Goal: Task Accomplishment & Management: Complete application form

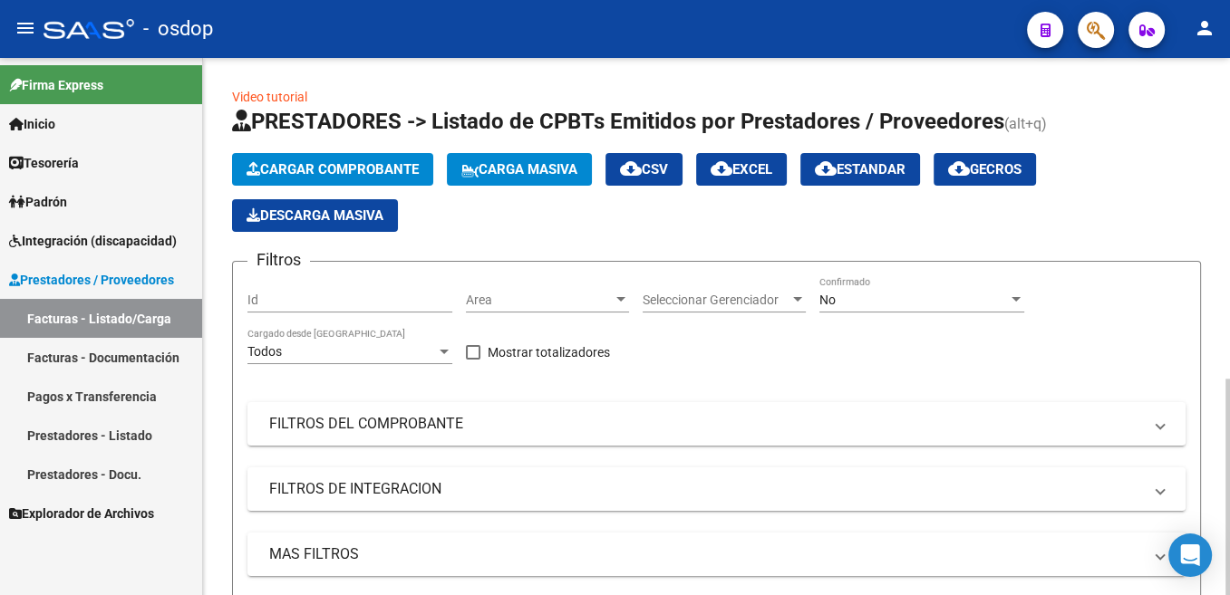
click at [374, 170] on span "Cargar Comprobante" at bounding box center [333, 169] width 172 height 16
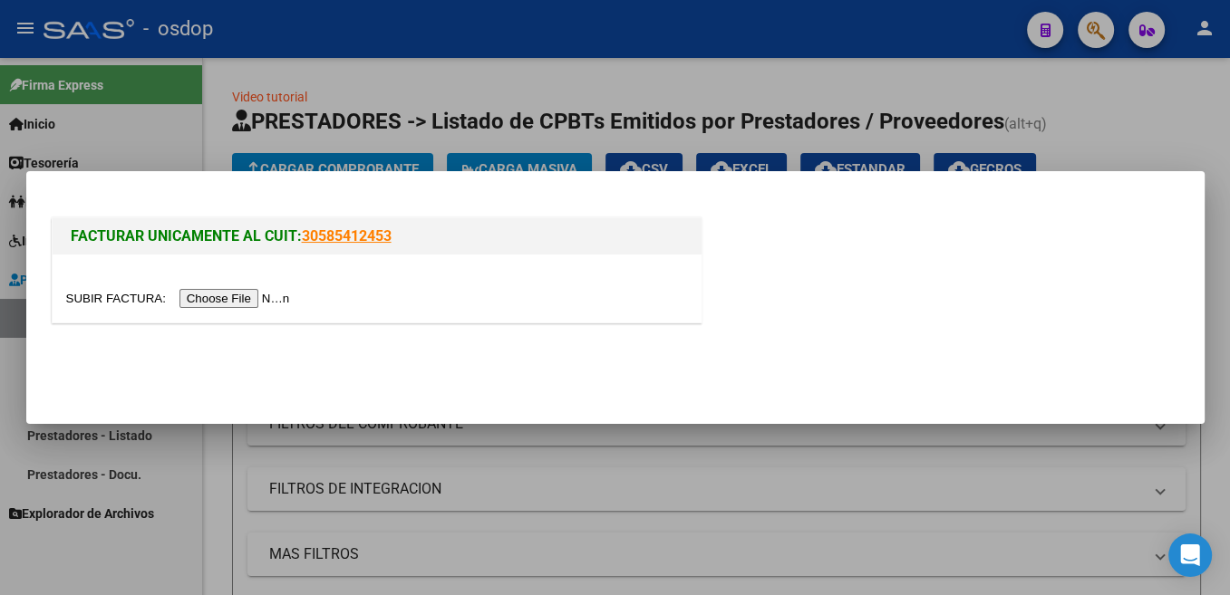
click at [115, 300] on input "file" at bounding box center [180, 298] width 229 height 19
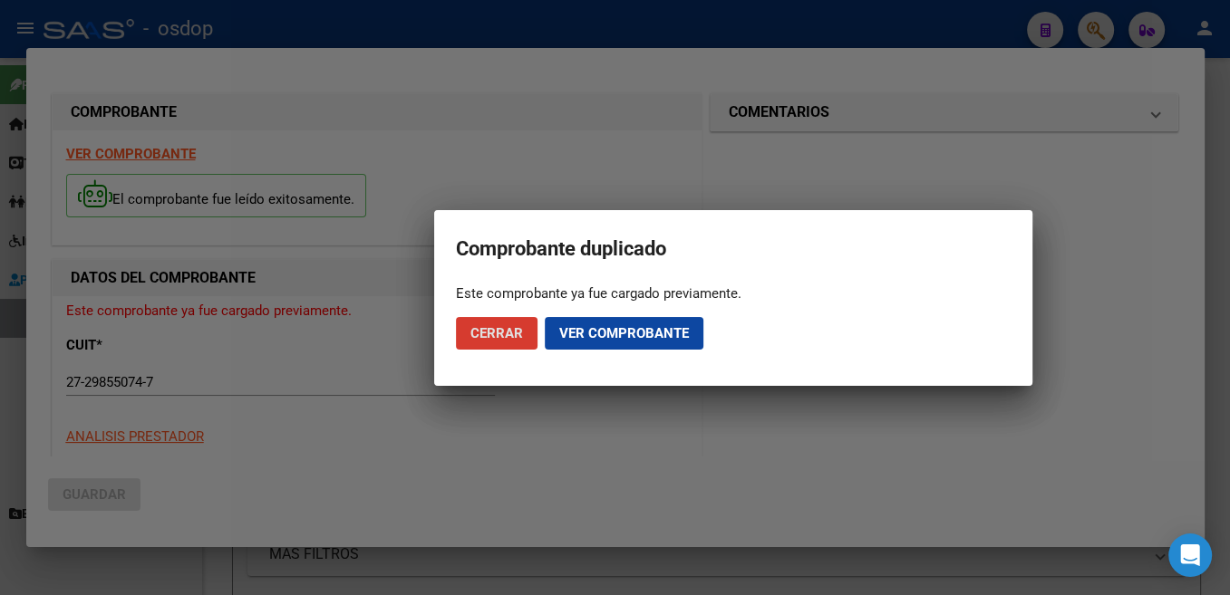
click at [601, 334] on span "Ver comprobante" at bounding box center [624, 333] width 130 height 16
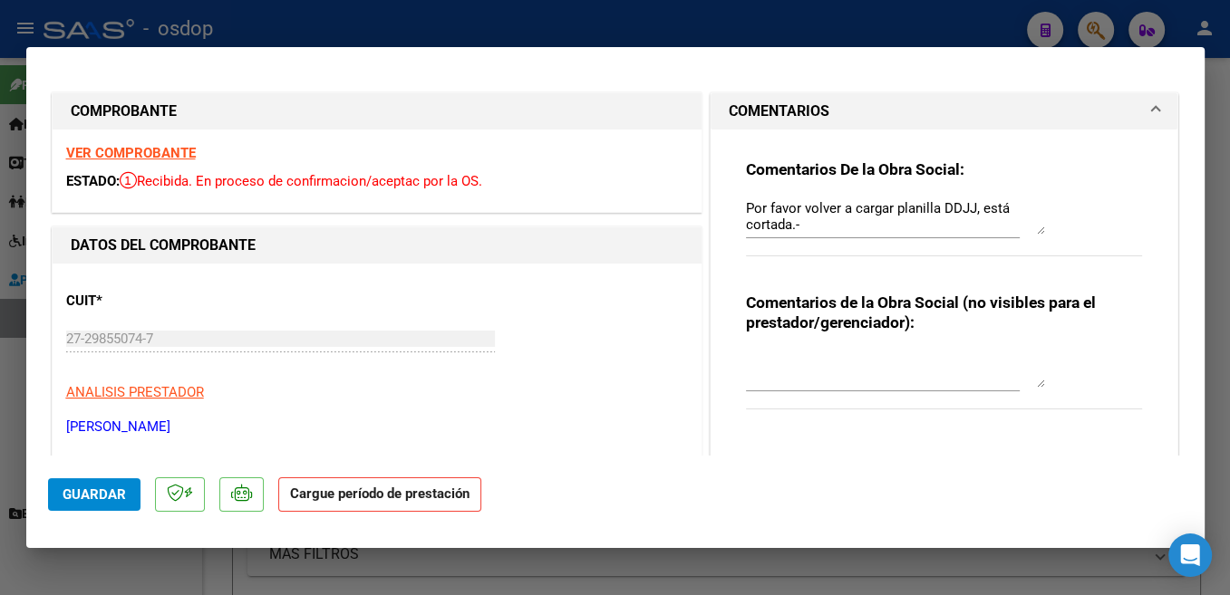
type input "$ 0,00"
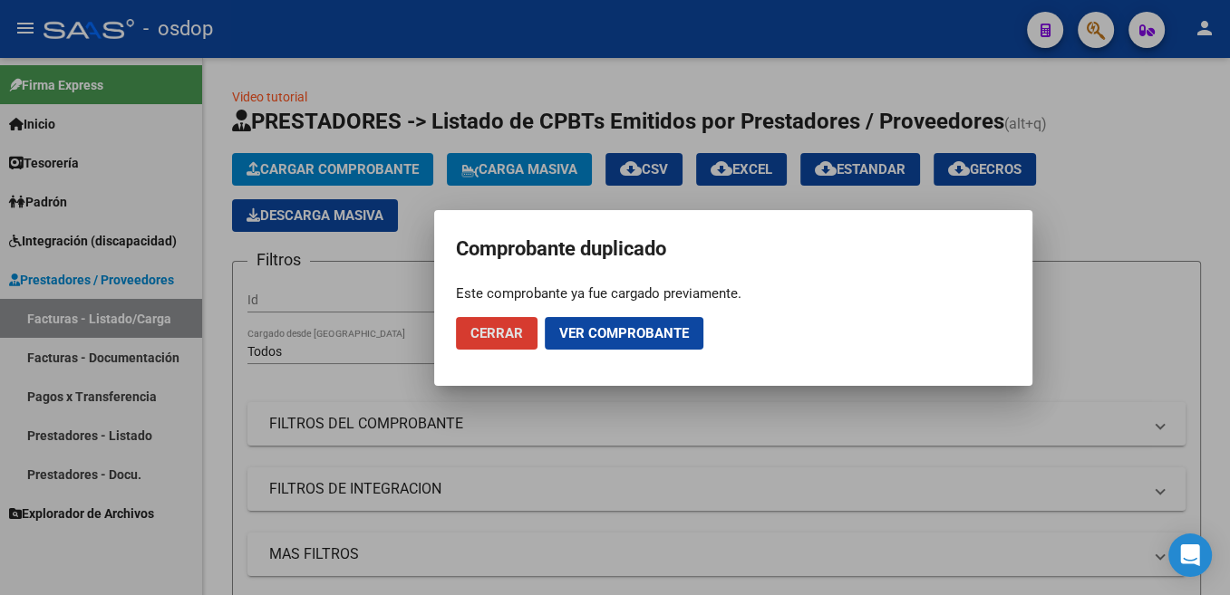
click at [520, 334] on span "Cerrar" at bounding box center [496, 333] width 53 height 16
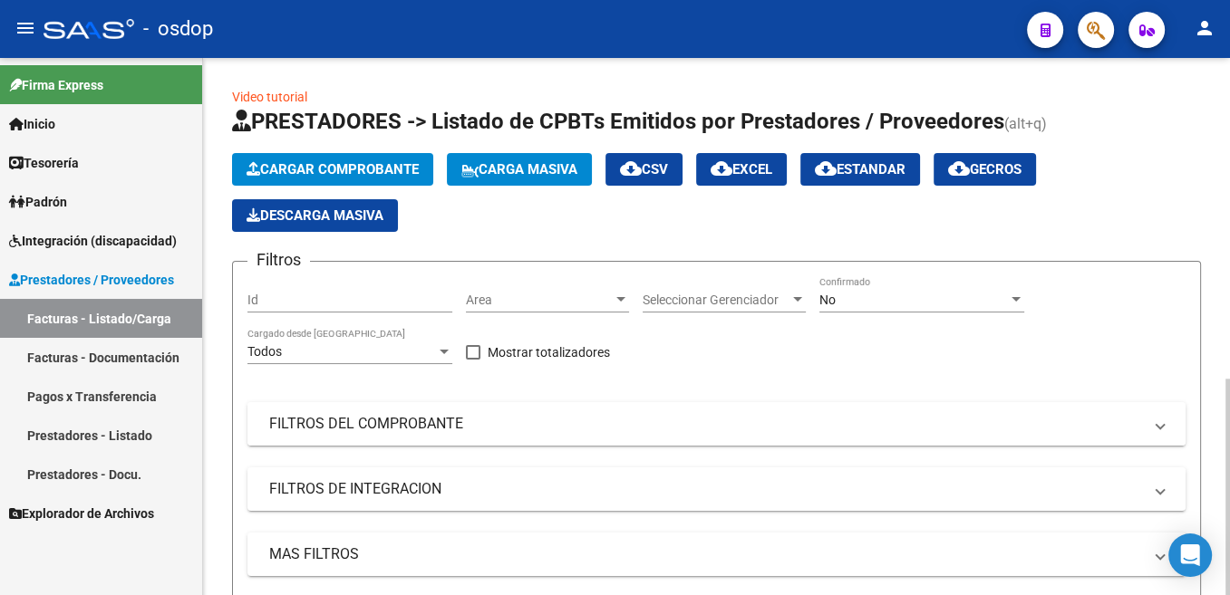
click at [370, 430] on mat-panel-title "FILTROS DEL COMPROBANTE" at bounding box center [705, 424] width 873 height 20
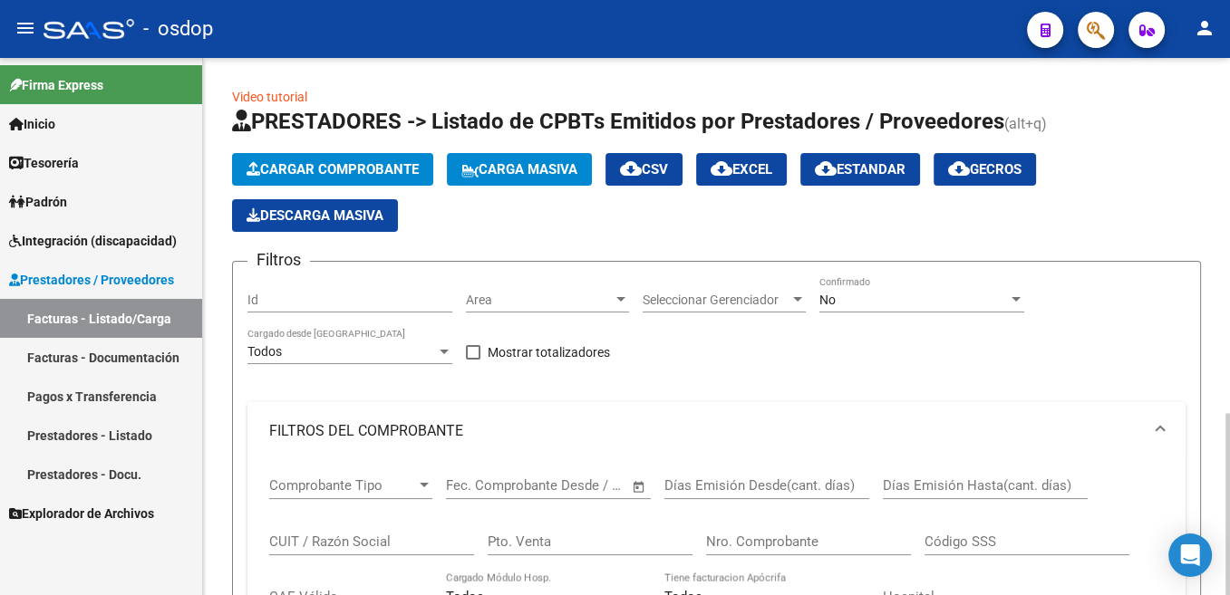
scroll to position [274, 0]
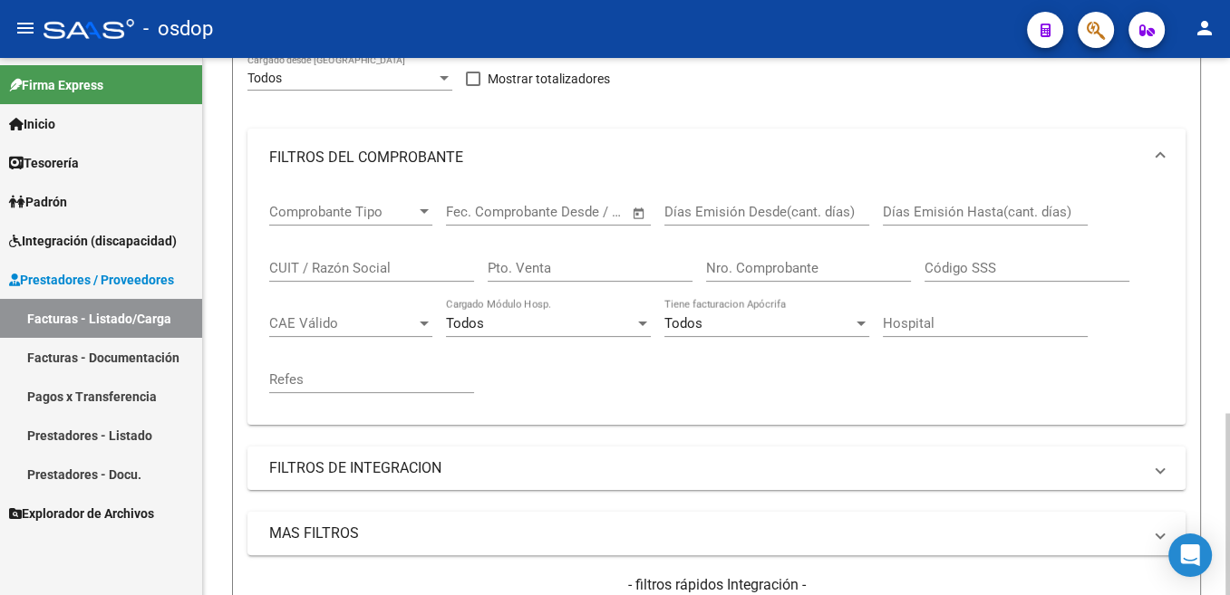
click at [330, 271] on input "CUIT / Razón Social" at bounding box center [371, 268] width 205 height 16
paste input "27-29855074-7"
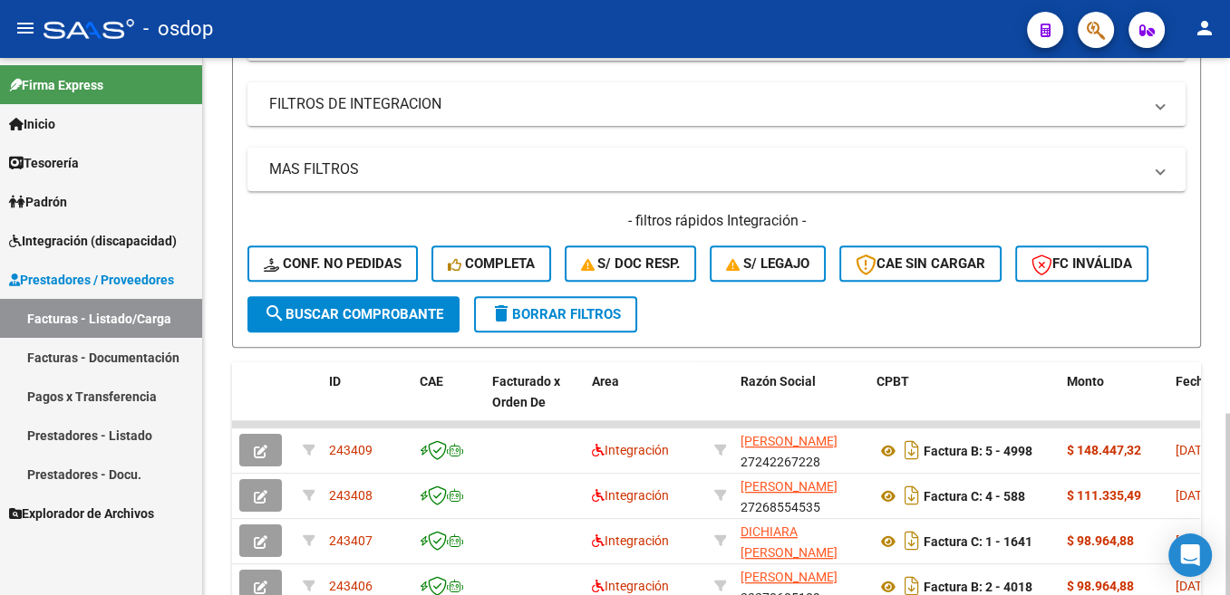
click at [395, 319] on span "search Buscar Comprobante" at bounding box center [353, 314] width 179 height 16
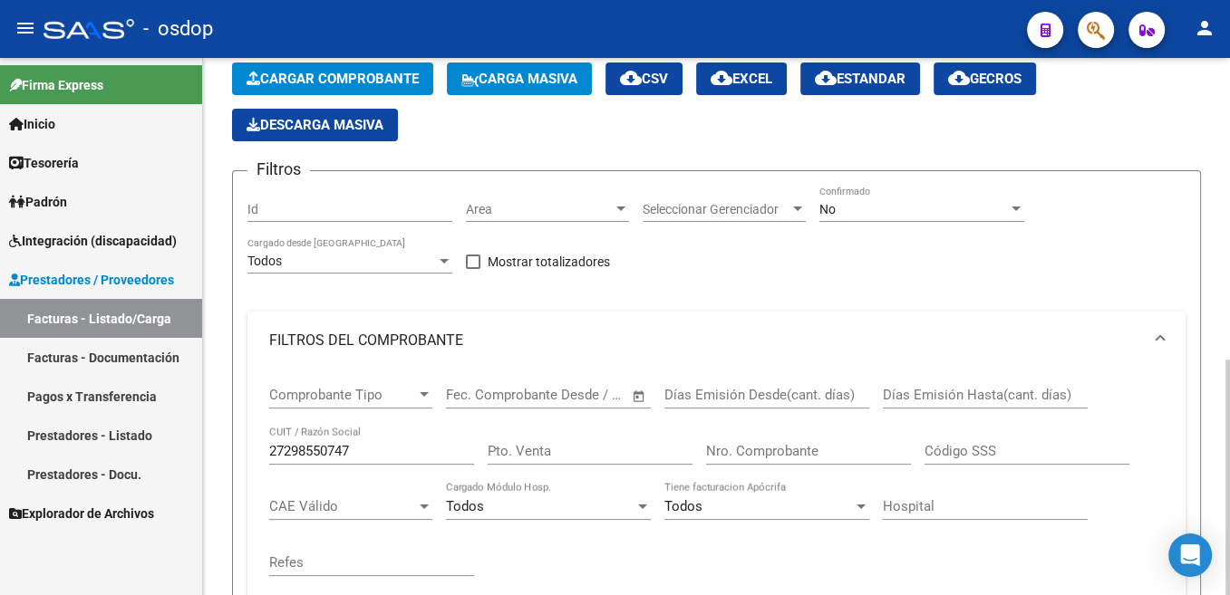
scroll to position [0, 0]
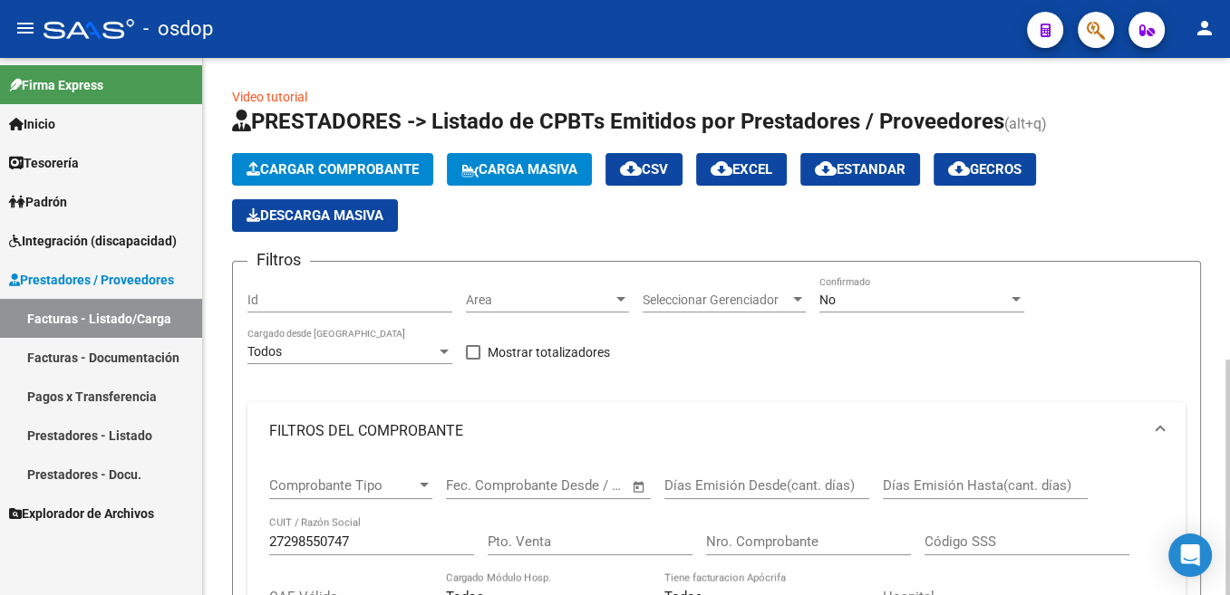
click at [319, 172] on span "Cargar Comprobante" at bounding box center [333, 169] width 172 height 16
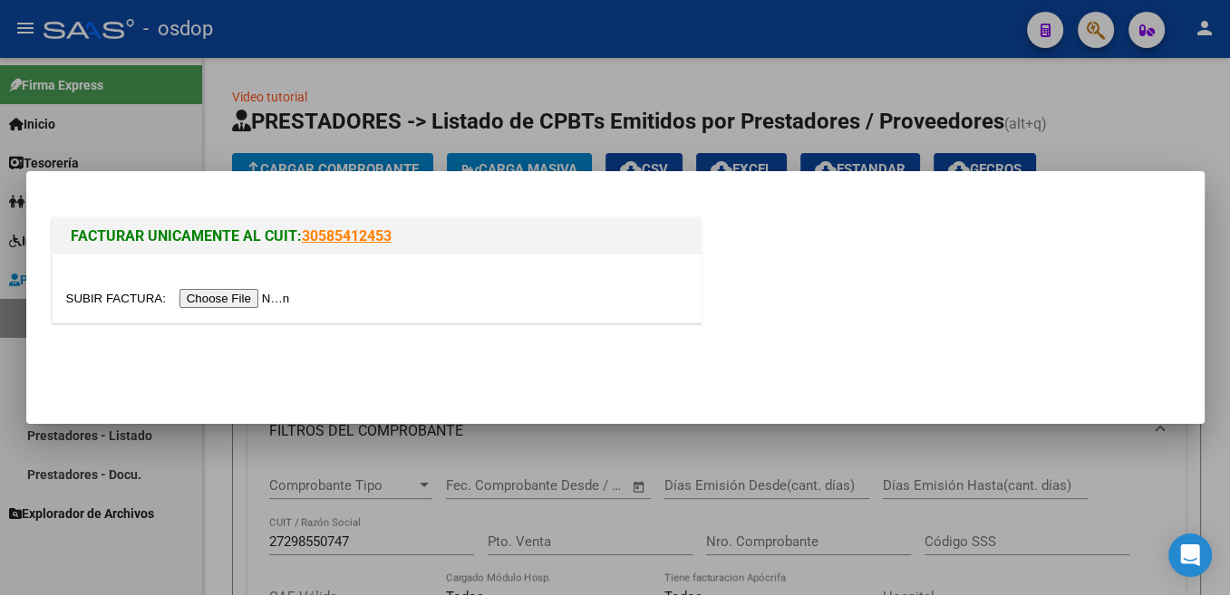
click at [102, 307] on input "file" at bounding box center [180, 298] width 229 height 19
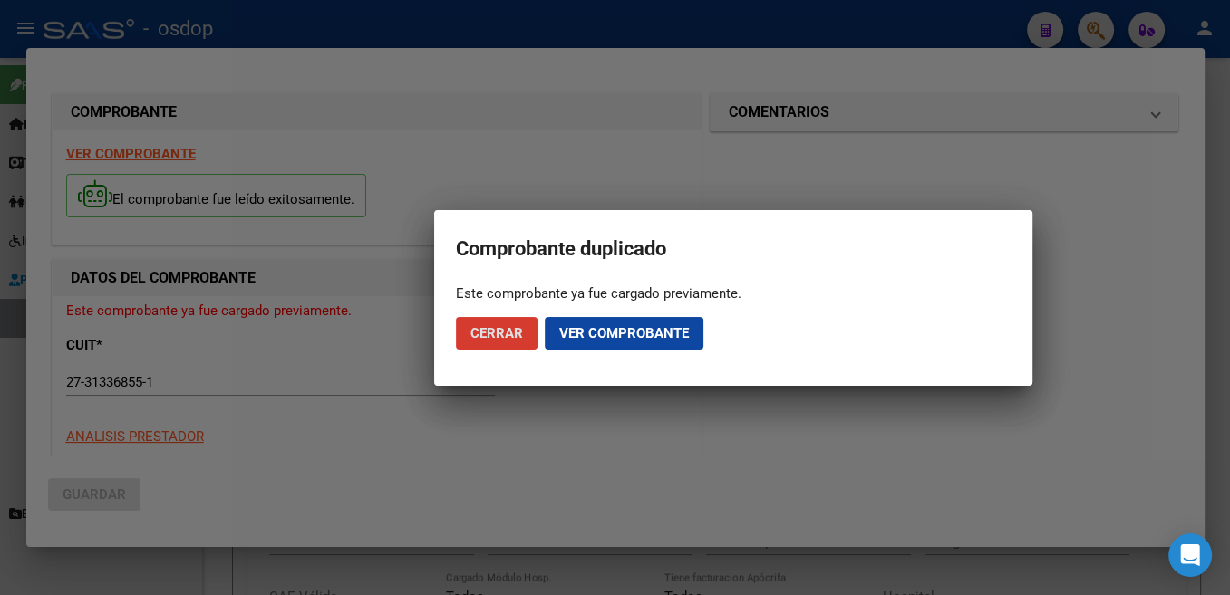
click at [590, 337] on span "Ver comprobante" at bounding box center [624, 333] width 130 height 16
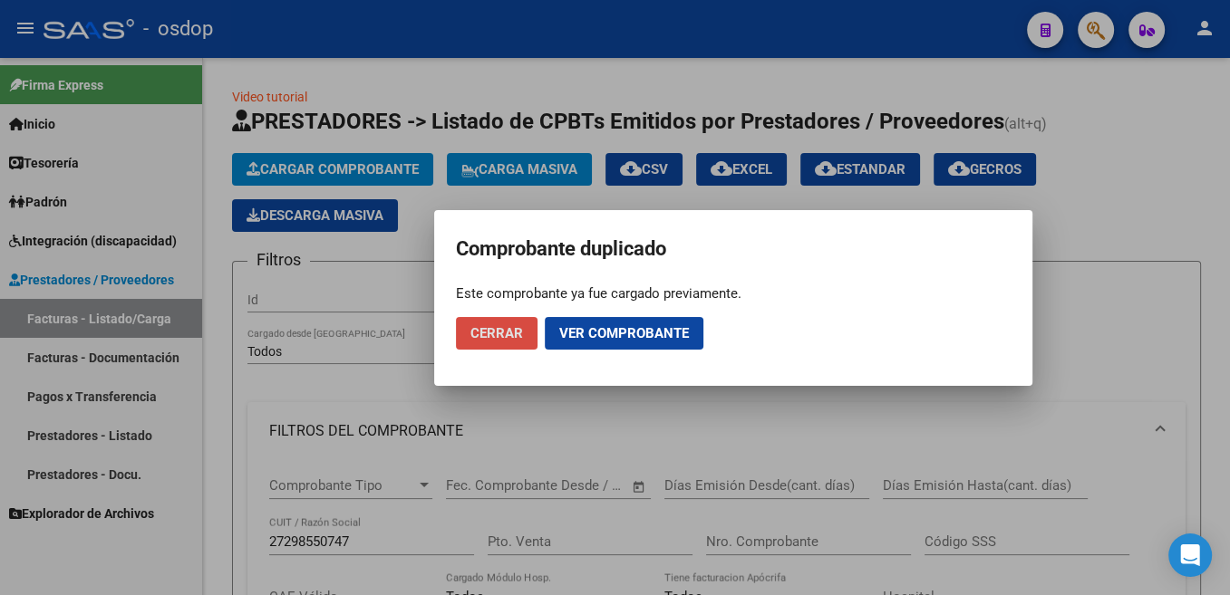
click at [524, 330] on button "Cerrar" at bounding box center [497, 333] width 82 height 33
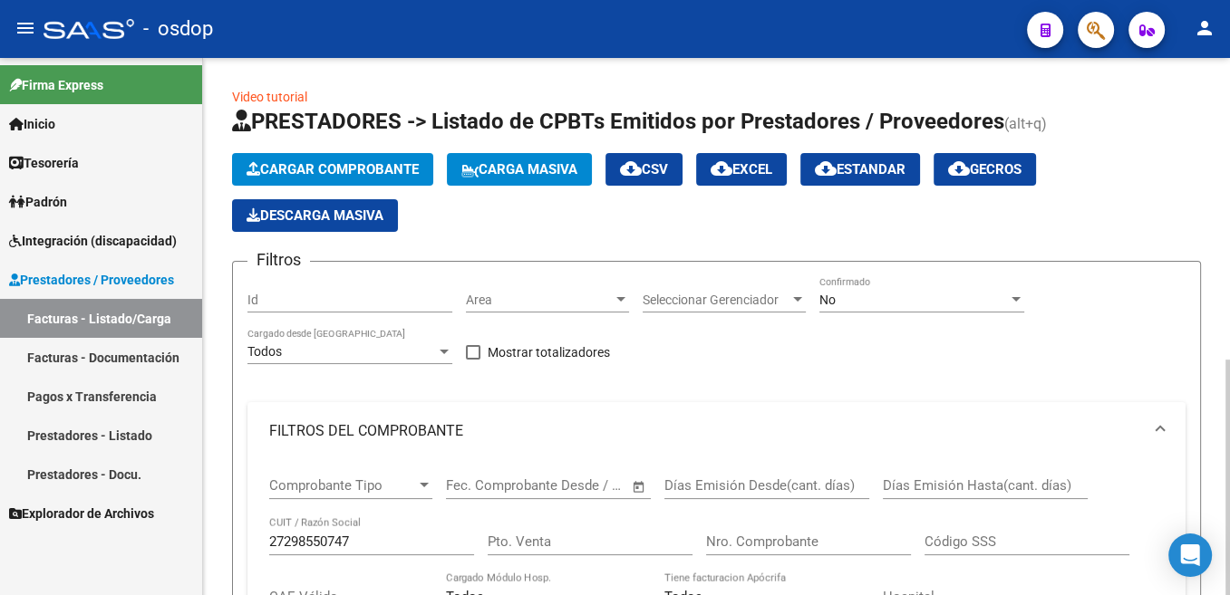
click at [333, 546] on input "27298550747" at bounding box center [371, 542] width 205 height 16
paste input "-31336855-1"
click at [285, 538] on input "27-31336855-1" at bounding box center [371, 542] width 205 height 16
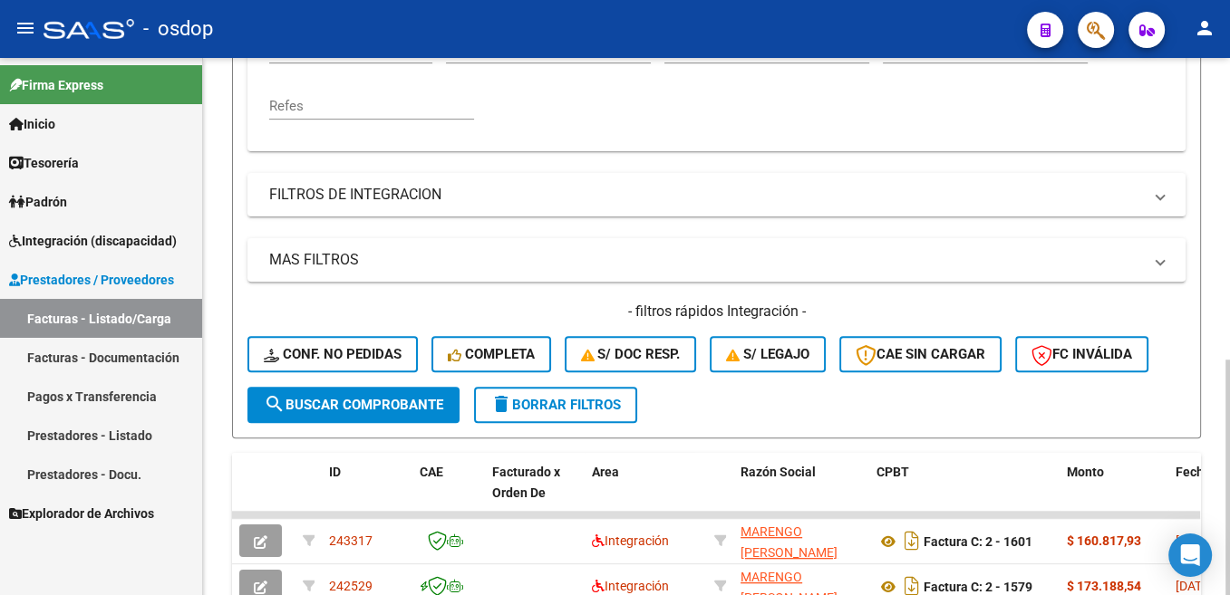
type input "27313368551"
click at [413, 410] on span "search Buscar Comprobante" at bounding box center [353, 405] width 179 height 16
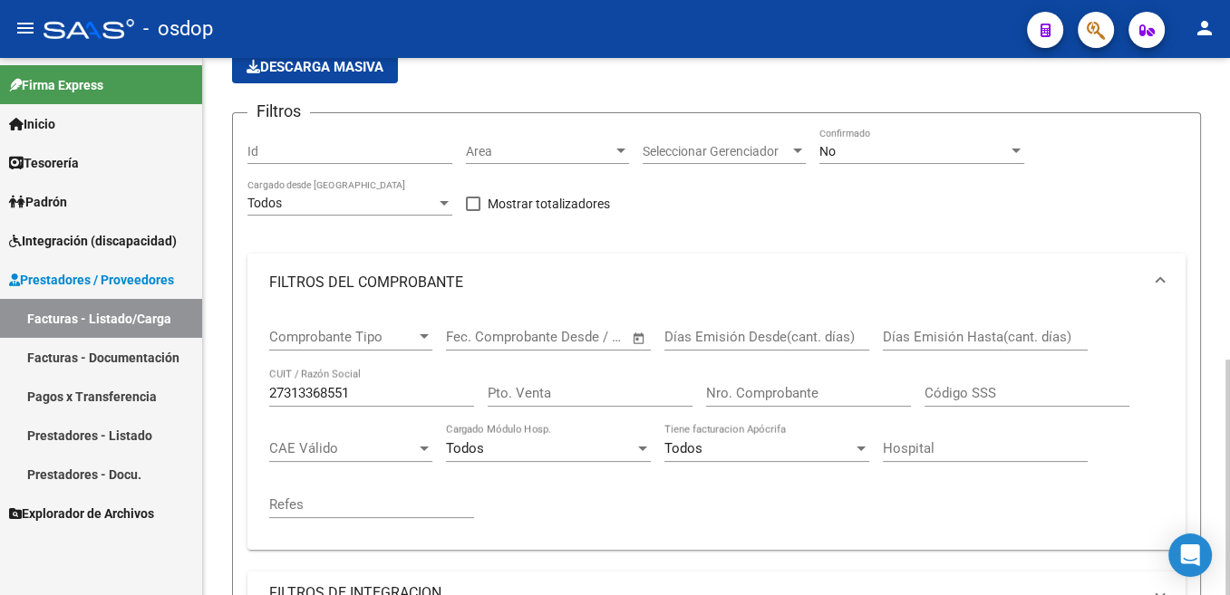
scroll to position [140, 0]
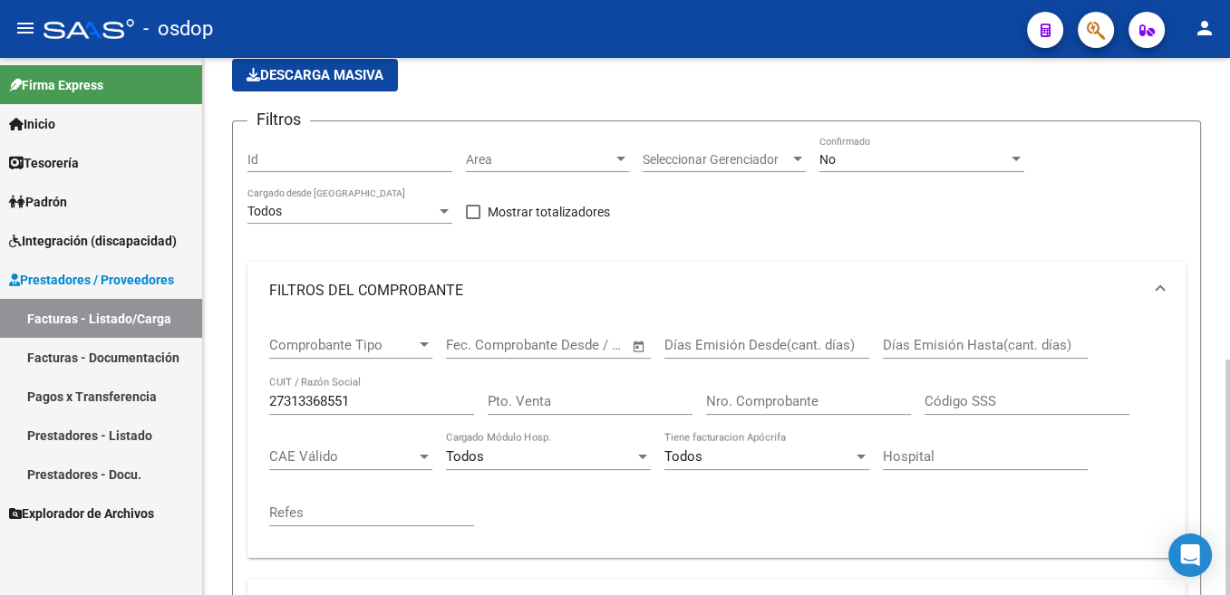
click at [326, 397] on input "27313368551" at bounding box center [371, 401] width 205 height 16
click at [277, 160] on input "Id" at bounding box center [349, 159] width 205 height 15
paste input "242534"
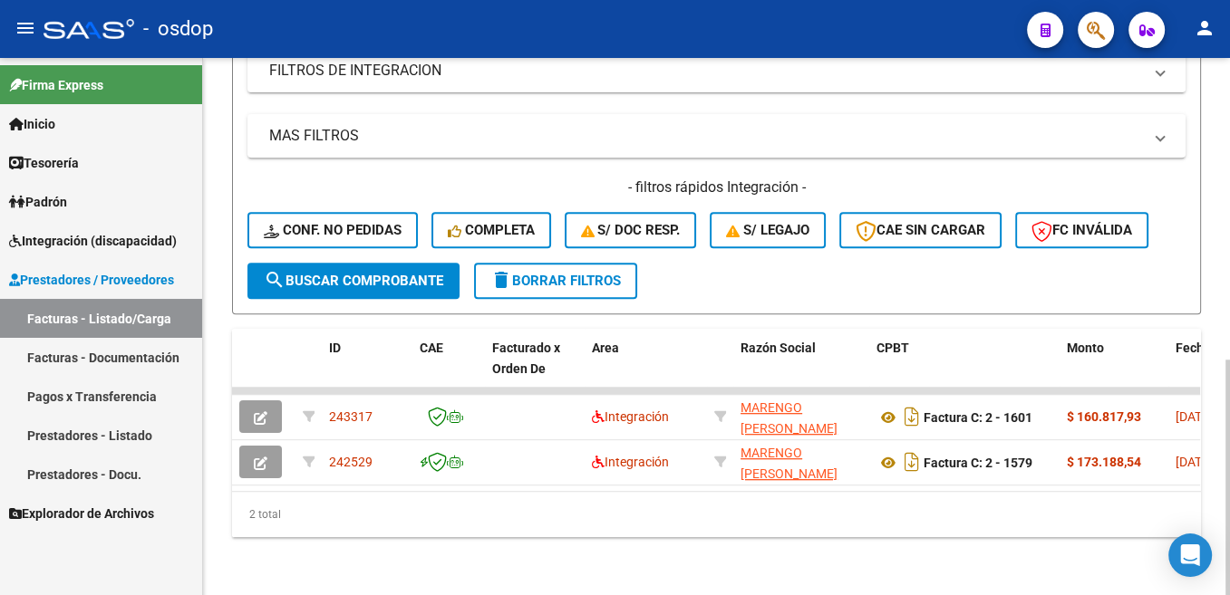
type input "242534"
click at [335, 273] on span "search Buscar Comprobante" at bounding box center [353, 281] width 179 height 16
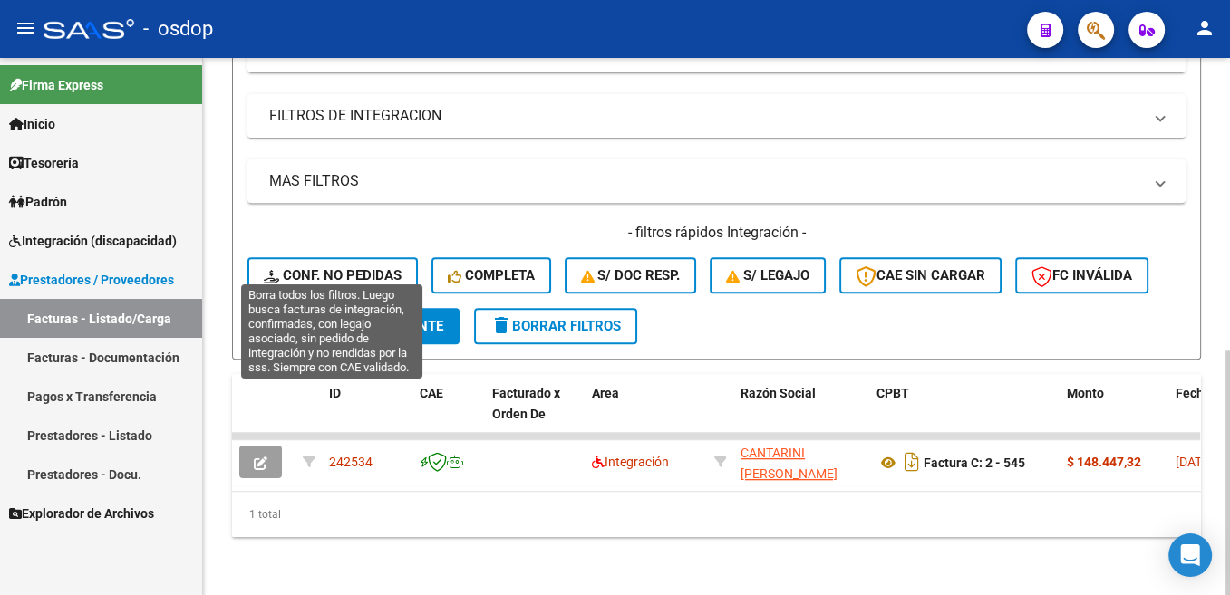
scroll to position [643, 0]
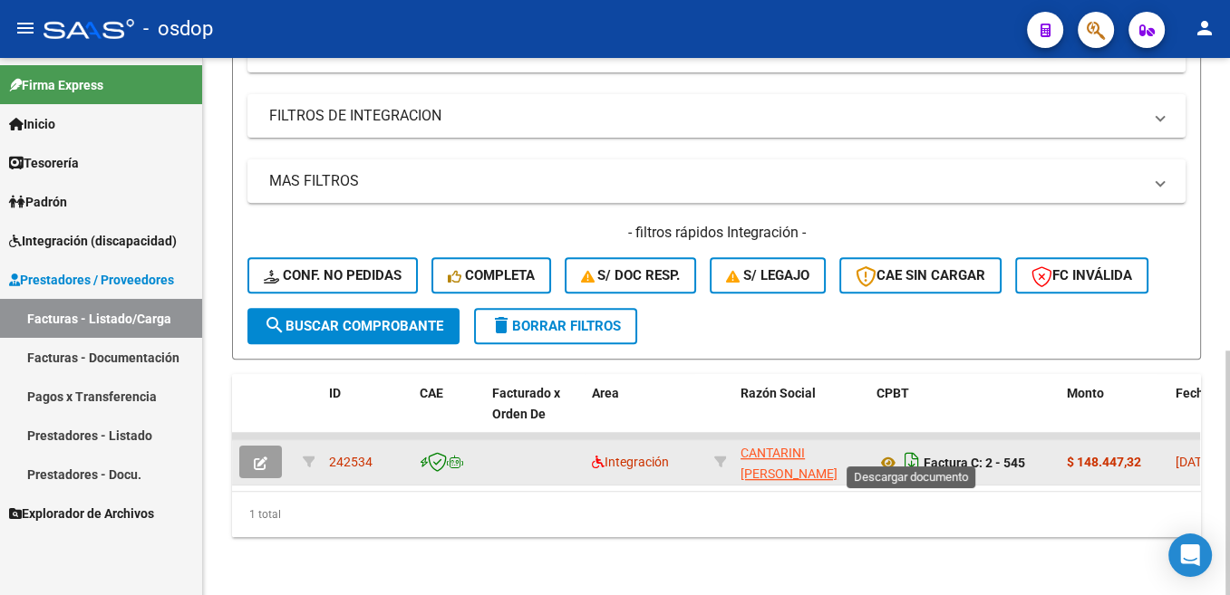
click at [904, 448] on icon "Descargar documento" at bounding box center [912, 462] width 24 height 29
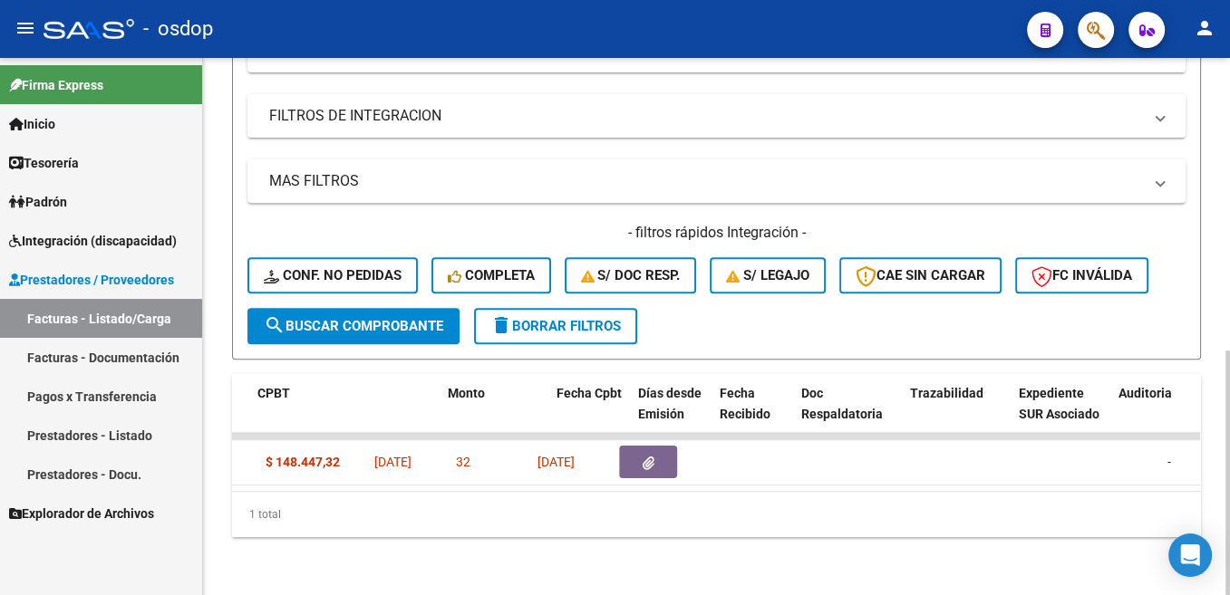
scroll to position [0, 519]
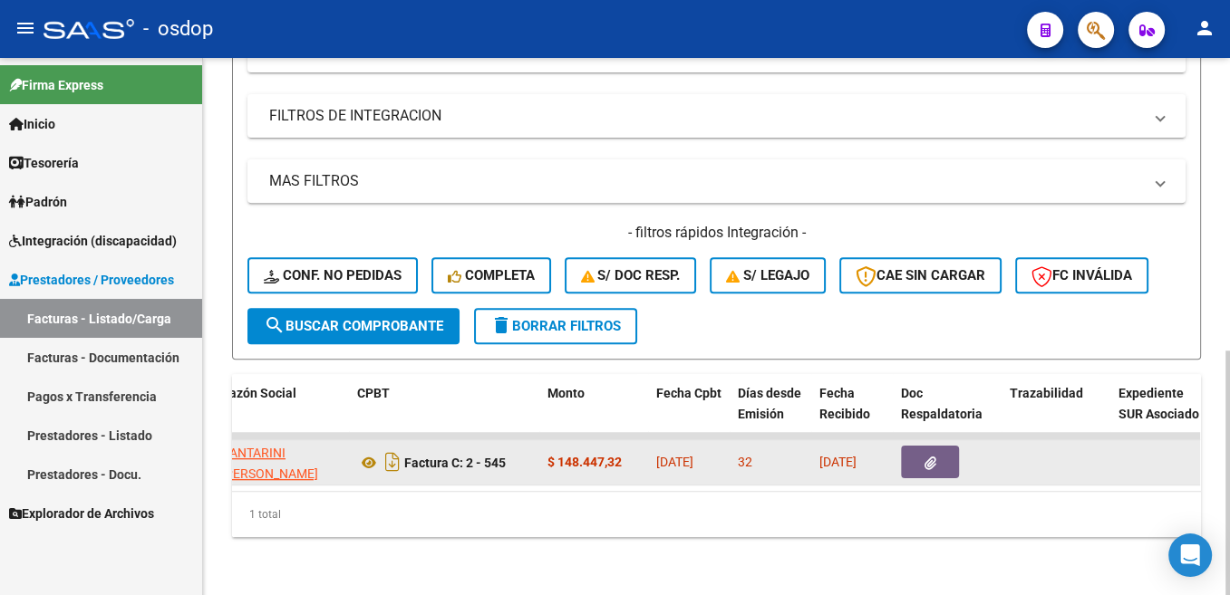
click at [935, 457] on icon "button" at bounding box center [930, 464] width 12 height 14
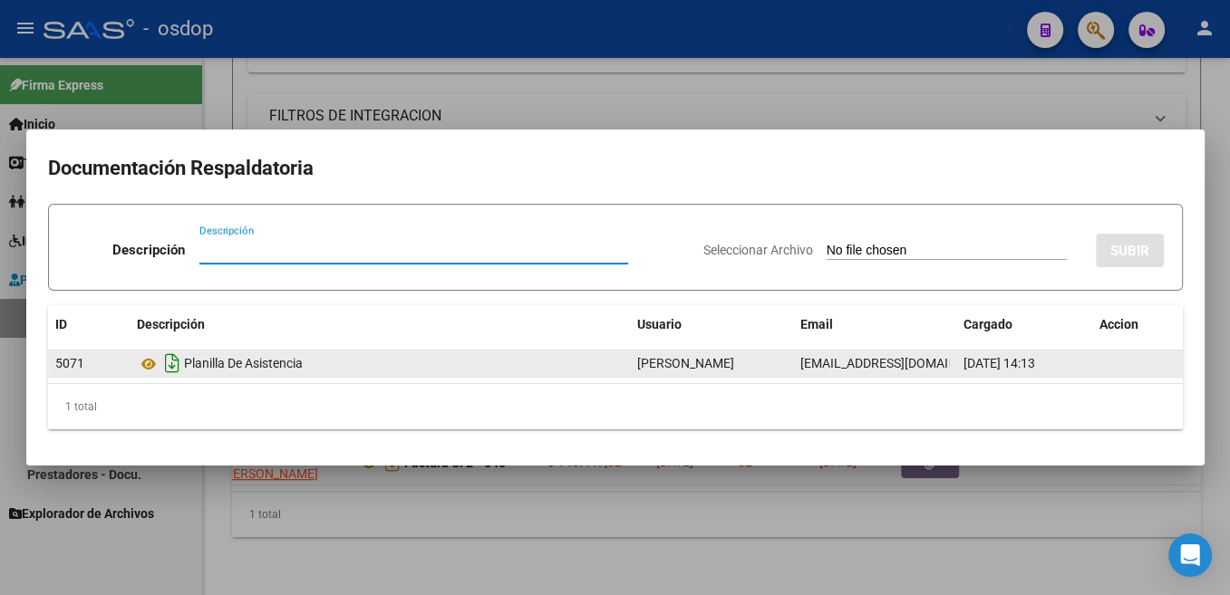
click at [172, 363] on icon "Descargar documento" at bounding box center [172, 363] width 24 height 29
click at [602, 91] on div at bounding box center [615, 297] width 1230 height 595
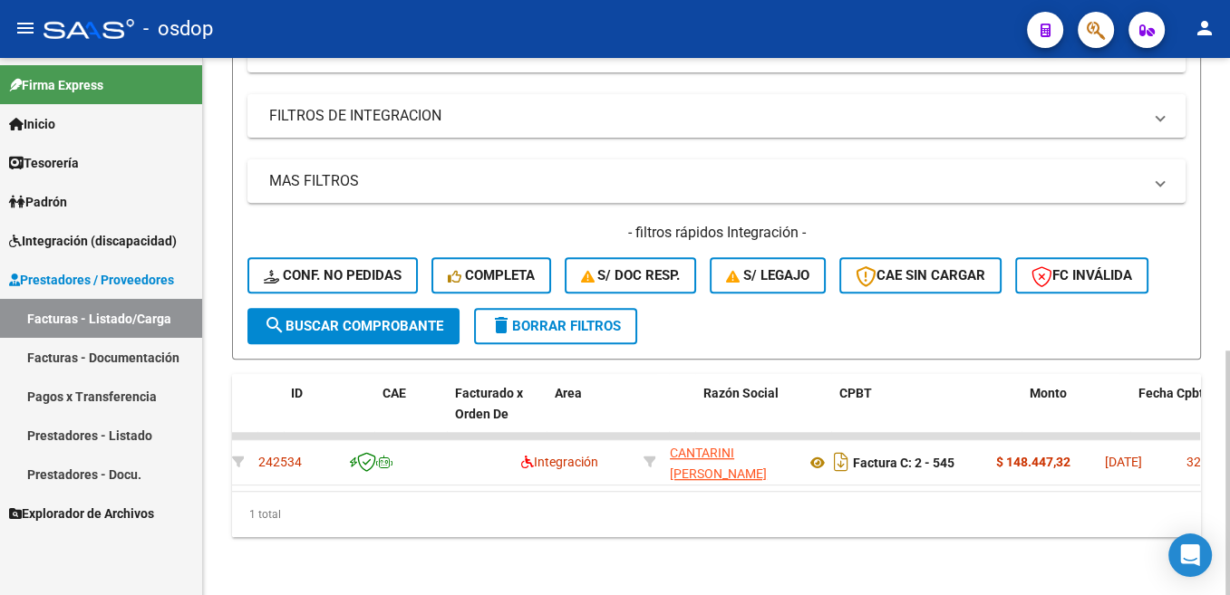
scroll to position [0, 0]
